Goal: Task Accomplishment & Management: Use online tool/utility

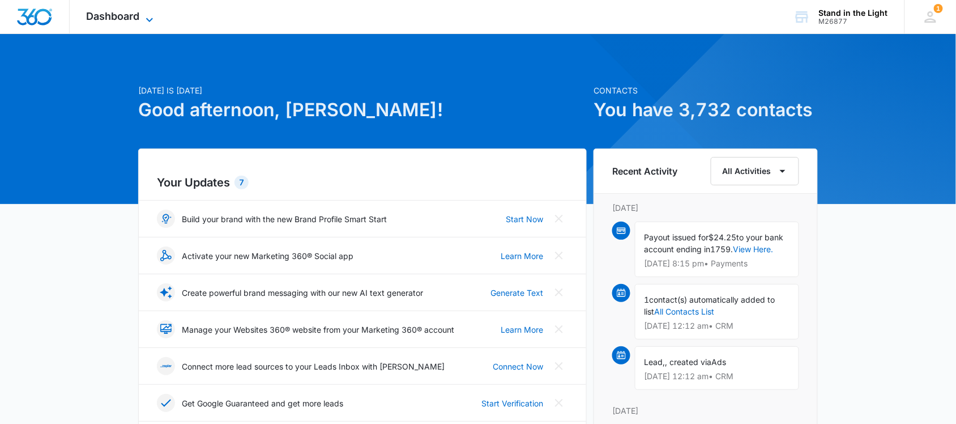
click at [150, 15] on icon at bounding box center [150, 20] width 14 height 14
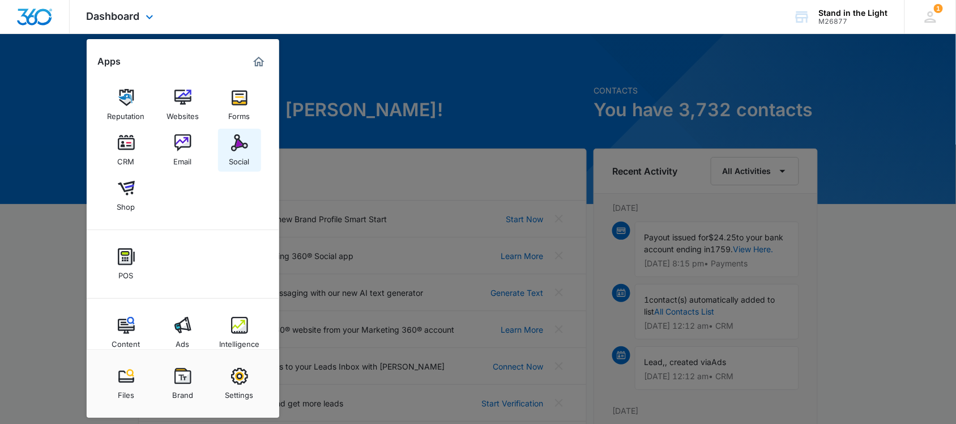
click at [236, 143] on img at bounding box center [239, 142] width 17 height 17
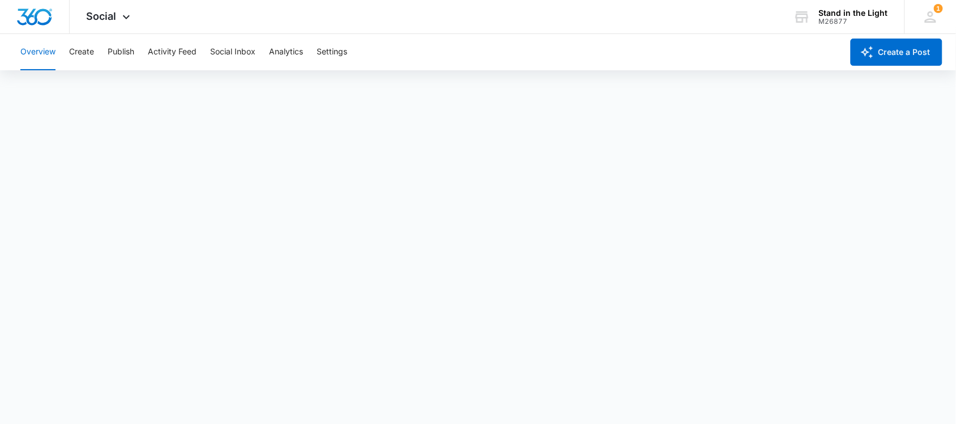
scroll to position [3, 0]
click at [168, 52] on button "Activity Feed" at bounding box center [172, 52] width 49 height 36
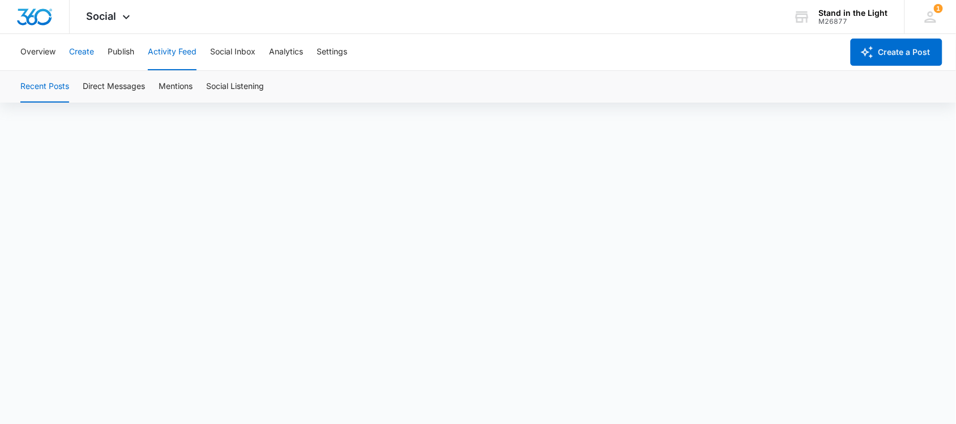
click at [87, 56] on button "Create" at bounding box center [81, 52] width 25 height 36
click at [55, 86] on button "Content Library" at bounding box center [49, 87] width 58 height 32
click at [46, 83] on button "Content Library" at bounding box center [49, 87] width 58 height 32
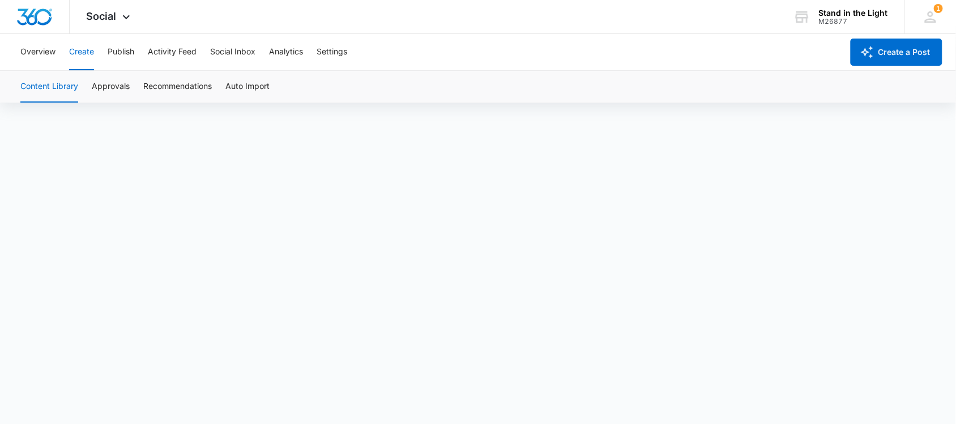
scroll to position [8, 0]
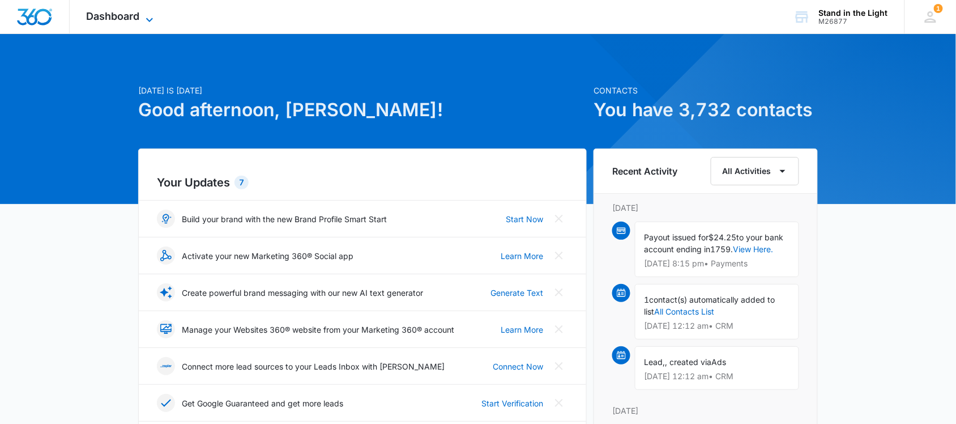
click at [144, 15] on icon at bounding box center [150, 20] width 14 height 14
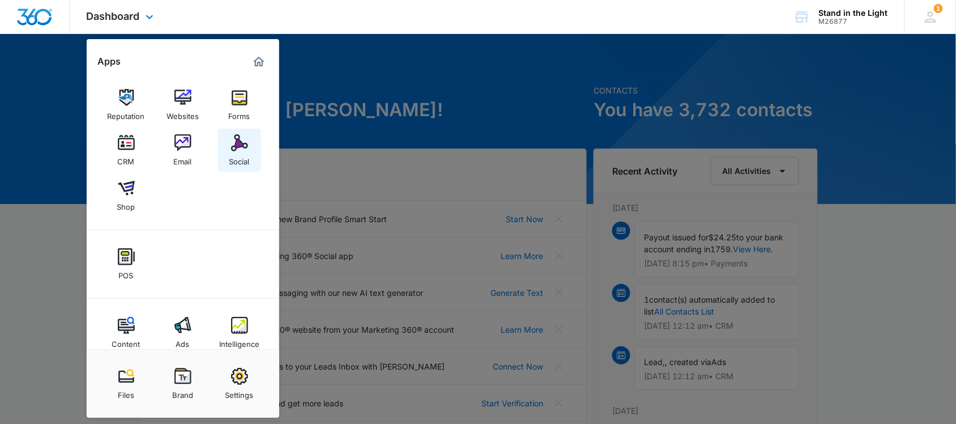
click at [236, 139] on img at bounding box center [239, 142] width 17 height 17
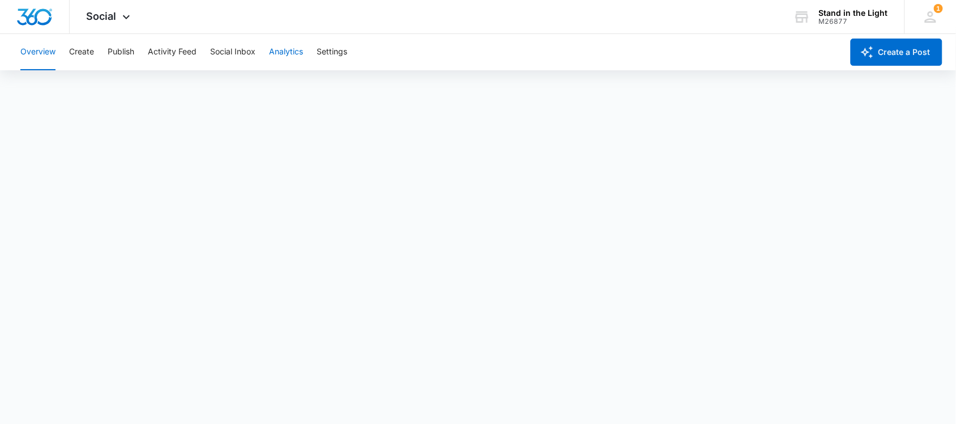
click at [284, 49] on button "Analytics" at bounding box center [286, 52] width 34 height 36
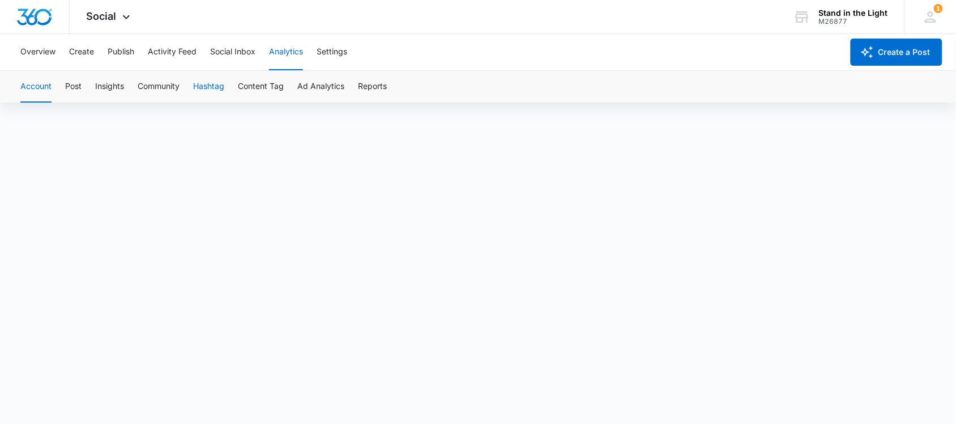
click at [211, 85] on button "Hashtag" at bounding box center [208, 87] width 31 height 32
